Goal: Task Accomplishment & Management: Complete application form

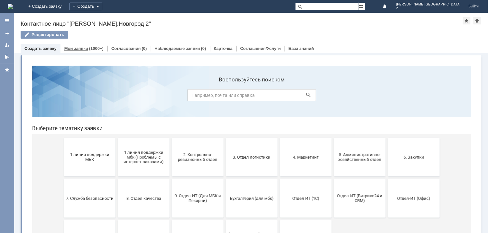
click at [94, 47] on div "(1000+)" at bounding box center [96, 48] width 14 height 5
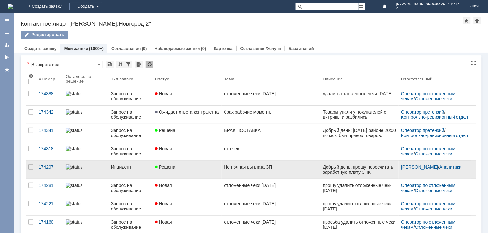
click at [146, 168] on div "Инцидент" at bounding box center [130, 166] width 39 height 5
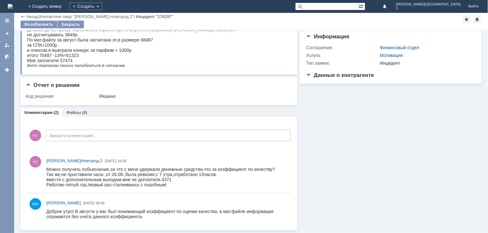
scroll to position [34, 0]
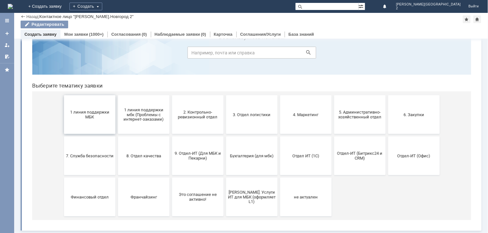
click at [105, 117] on span "1 линия поддержки МБК" at bounding box center [90, 114] width 48 height 10
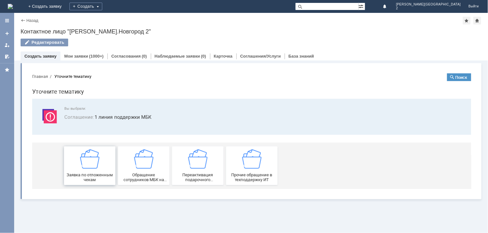
click at [110, 166] on div "Заявка по отложенным чекам" at bounding box center [90, 165] width 48 height 33
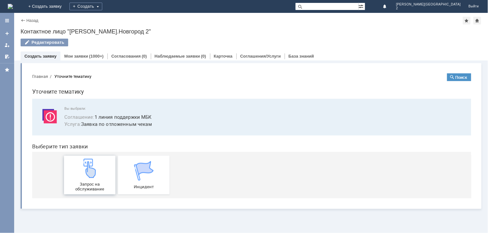
click at [81, 193] on link "Запрос на обслуживание" at bounding box center [89, 174] width 51 height 39
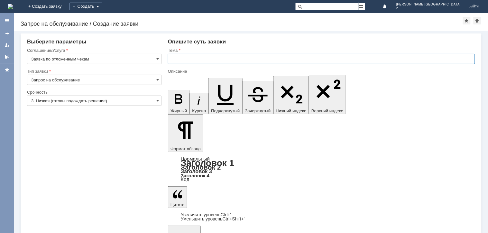
click at [179, 58] on input "text" at bounding box center [321, 59] width 307 height 10
type input "отл чек"
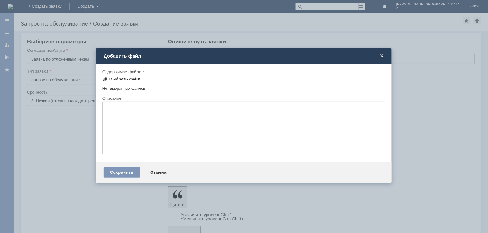
click at [126, 79] on div "Выбрать файл" at bounding box center [124, 79] width 31 height 5
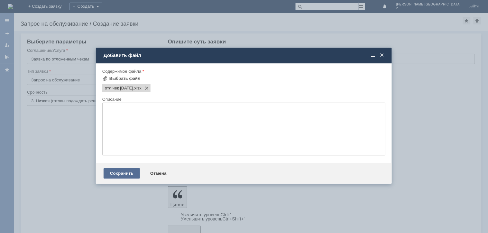
click at [126, 172] on div "Сохранить" at bounding box center [122, 173] width 36 height 10
